Goal: Task Accomplishment & Management: Use online tool/utility

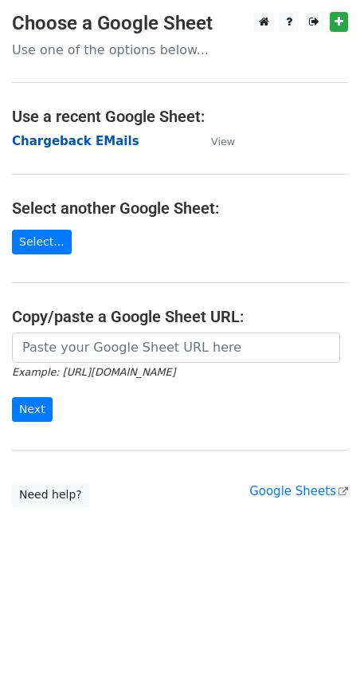
click at [73, 139] on strong "Chargeback EMails" at bounding box center [76, 141] width 128 height 14
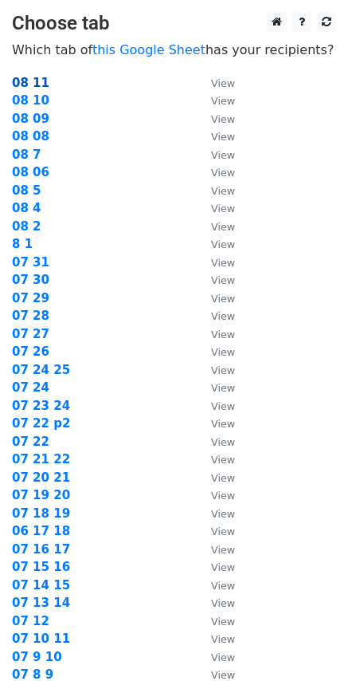
click at [29, 85] on strong "08 11" at bounding box center [30, 83] width 37 height 14
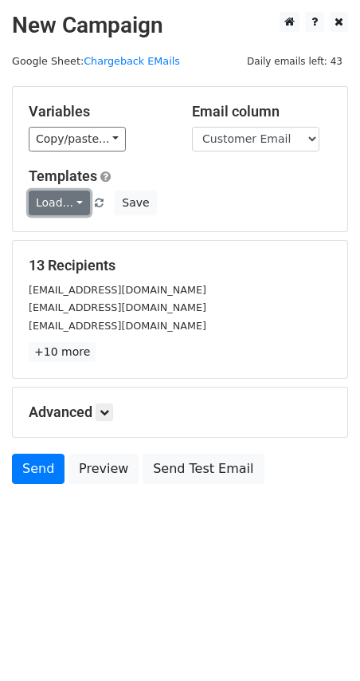
click at [80, 197] on link "Load..." at bounding box center [59, 202] width 61 height 25
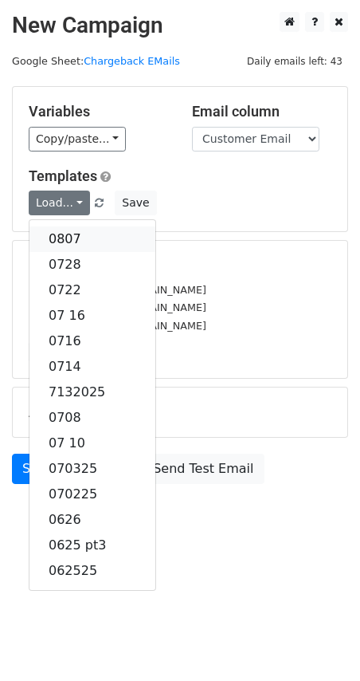
click at [81, 229] on link "0807" at bounding box center [92, 239] width 126 height 26
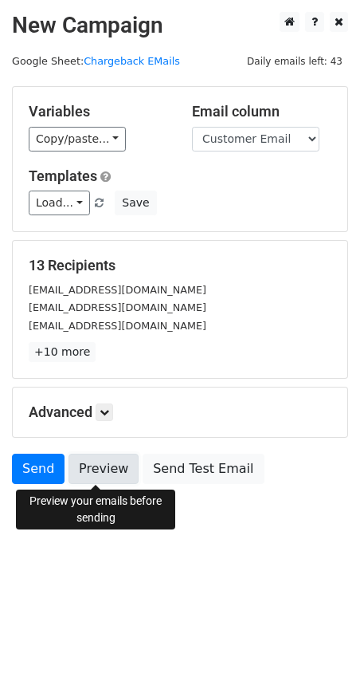
click at [104, 473] on link "Preview" at bounding box center [104, 468] width 70 height 30
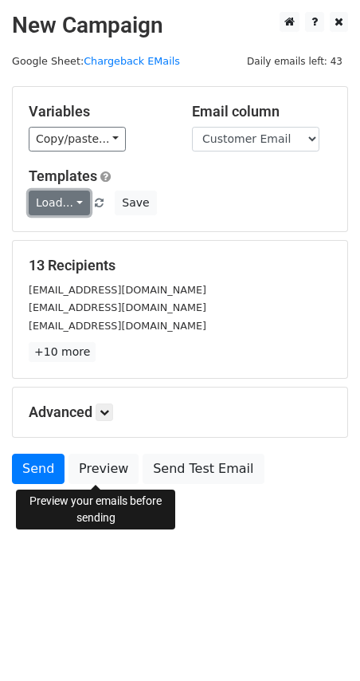
click at [77, 206] on link "Load..." at bounding box center [59, 202] width 61 height 25
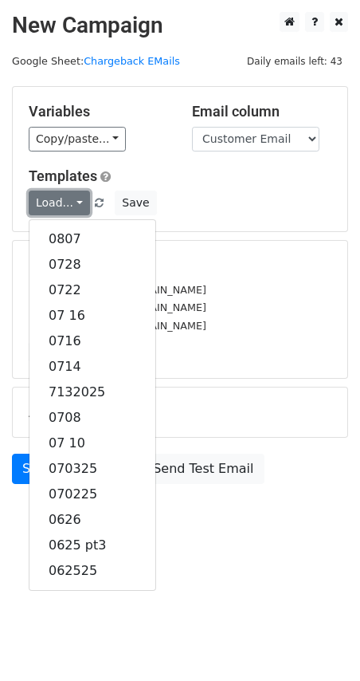
click at [77, 206] on link "Load..." at bounding box center [59, 202] width 61 height 25
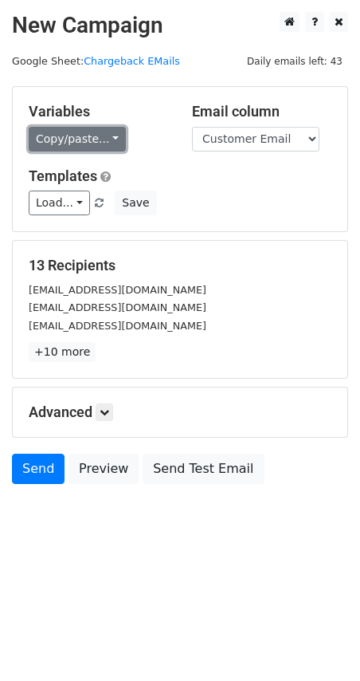
click at [102, 142] on link "Copy/paste..." at bounding box center [77, 139] width 97 height 25
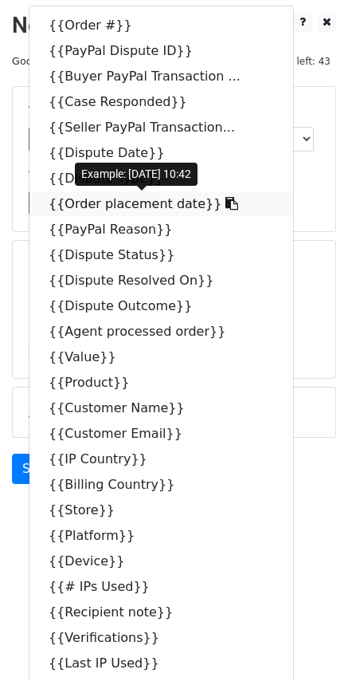
click at [104, 205] on link "{{Order placement date}}" at bounding box center [161, 204] width 264 height 26
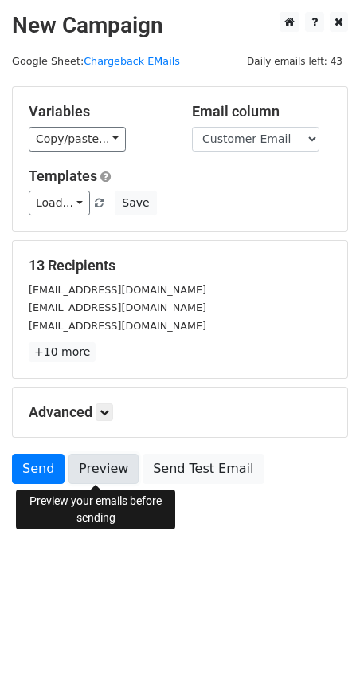
click at [84, 472] on link "Preview" at bounding box center [104, 468] width 70 height 30
click at [96, 461] on link "Preview" at bounding box center [104, 468] width 70 height 30
